Goal: Information Seeking & Learning: Check status

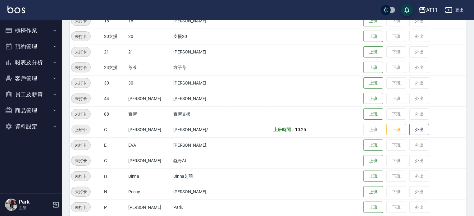
scroll to position [155, 0]
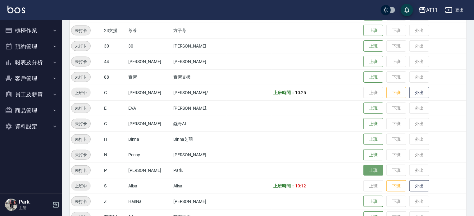
click at [367, 166] on button "上班" at bounding box center [374, 170] width 20 height 11
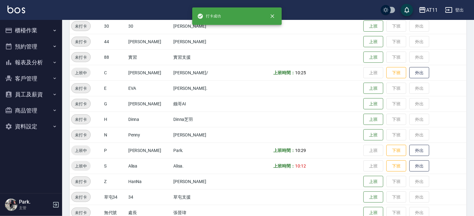
scroll to position [187, 0]
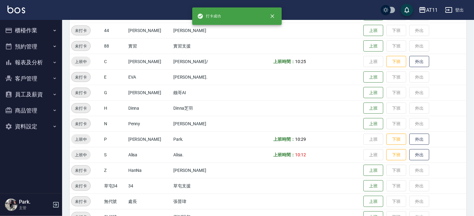
click at [29, 31] on button "櫃檯作業" at bounding box center [30, 30] width 57 height 16
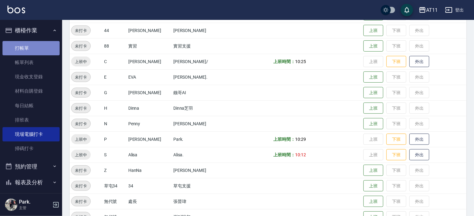
drag, startPoint x: 35, startPoint y: 50, endPoint x: 139, endPoint y: 106, distance: 118.2
click at [35, 50] on link "打帳單" at bounding box center [30, 48] width 57 height 14
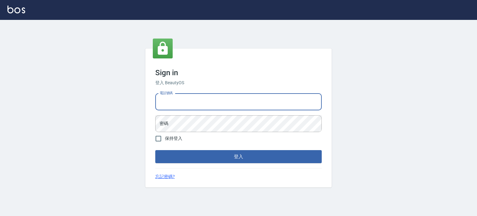
click at [209, 99] on input "電話號碼" at bounding box center [238, 102] width 167 height 17
type input "0953539532"
click at [155, 150] on button "登入" at bounding box center [238, 156] width 167 height 13
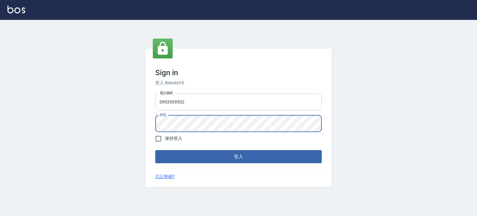
click at [155, 150] on button "登入" at bounding box center [238, 156] width 167 height 13
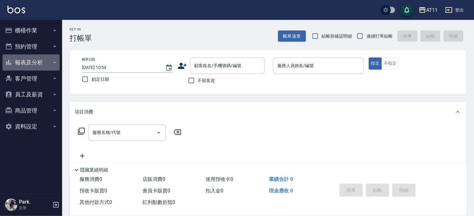
click at [31, 64] on button "報表及分析" at bounding box center [30, 62] width 57 height 16
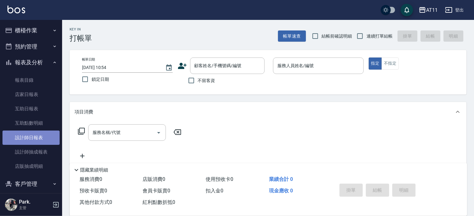
click at [34, 138] on link "設計師日報表" at bounding box center [30, 138] width 57 height 14
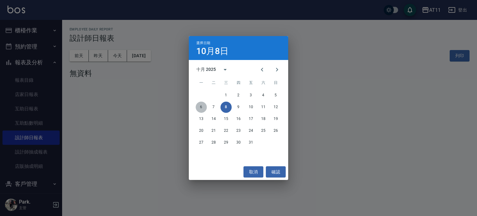
click at [201, 106] on button "6" at bounding box center [201, 107] width 11 height 11
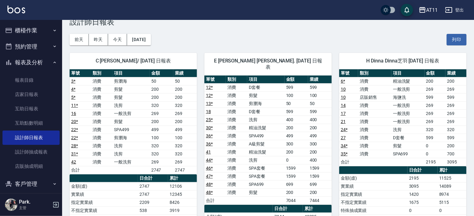
scroll to position [31, 0]
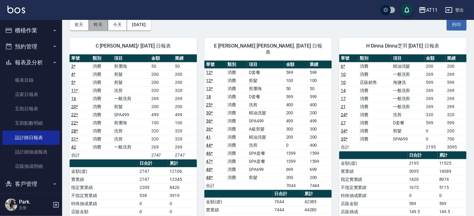
click at [96, 25] on button "昨天" at bounding box center [98, 25] width 19 height 12
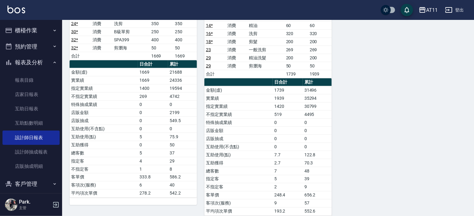
scroll to position [421, 0]
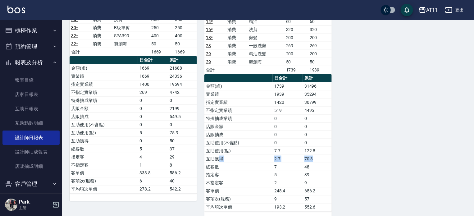
drag, startPoint x: 272, startPoint y: 149, endPoint x: 323, endPoint y: 149, distance: 50.4
click at [321, 155] on tr "互助獲得 2.7 70.3" at bounding box center [268, 159] width 127 height 8
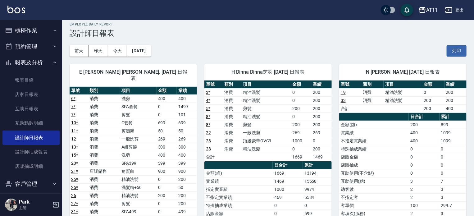
scroll to position [0, 0]
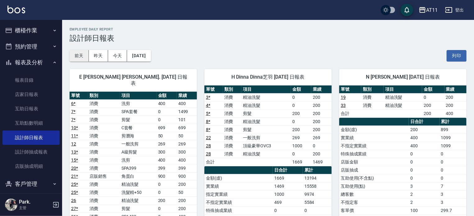
click at [86, 56] on button "前天" at bounding box center [79, 56] width 19 height 12
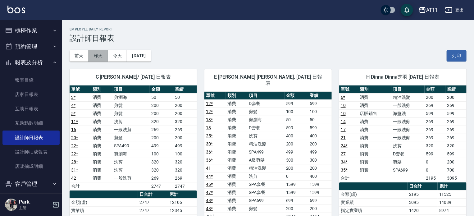
click at [102, 56] on button "昨天" at bounding box center [98, 56] width 19 height 12
